Goal: Task Accomplishment & Management: Use online tool/utility

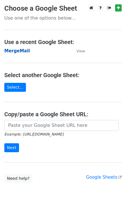
click at [19, 53] on strong "MergeMail" at bounding box center [17, 50] width 26 height 5
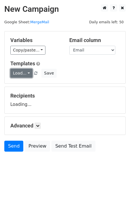
click at [20, 76] on link "Load..." at bounding box center [21, 73] width 22 height 9
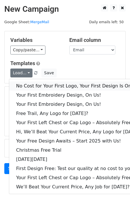
click at [32, 84] on link "No Cost for Your First Logo, Your First Design Is On Us!" at bounding box center [78, 86] width 139 height 9
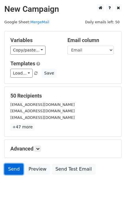
click at [11, 169] on link "Send" at bounding box center [13, 168] width 19 height 11
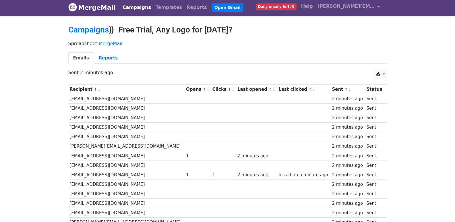
scroll to position [400, 0]
